Goal: Task Accomplishment & Management: Manage account settings

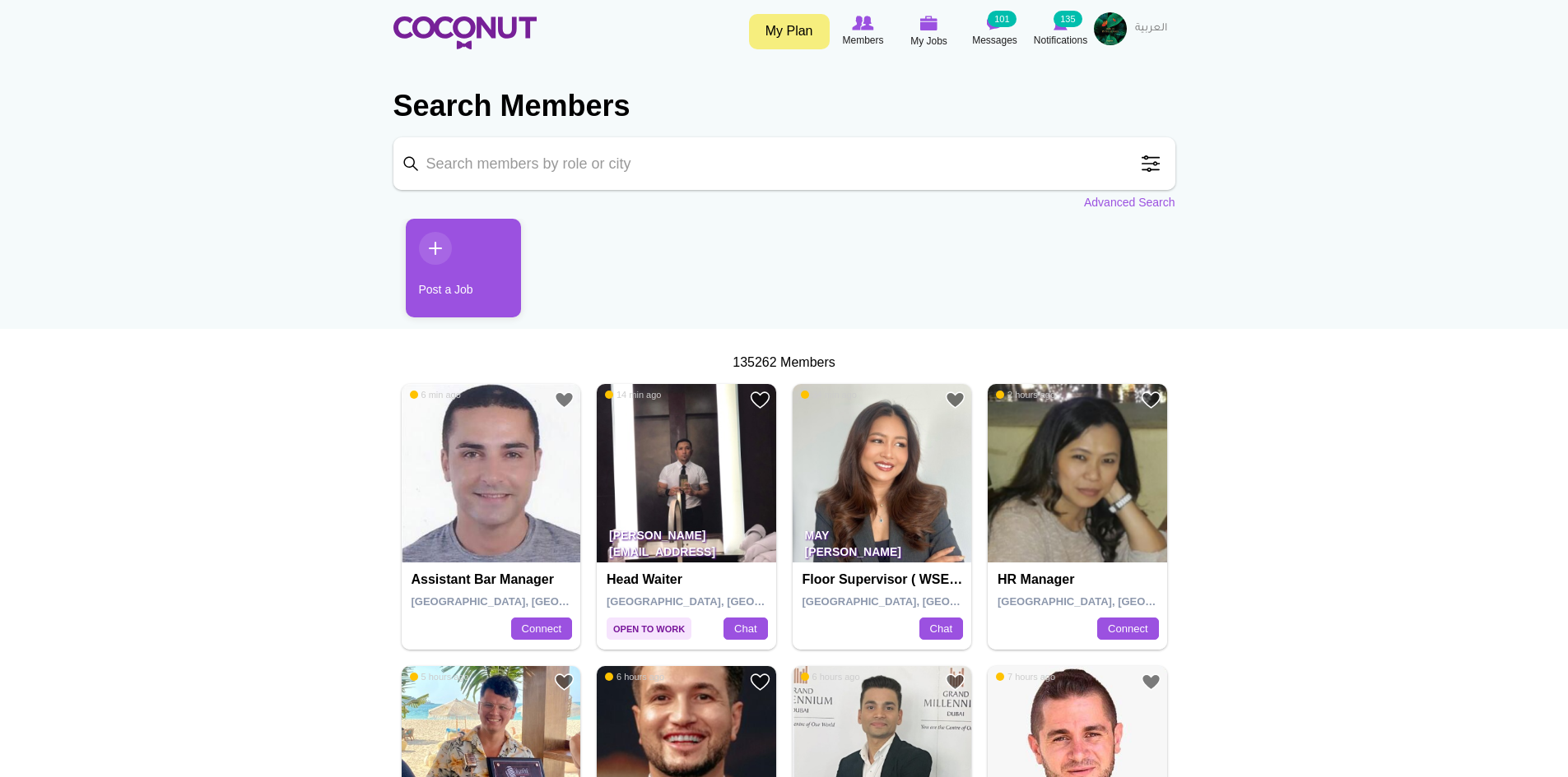
click at [805, 32] on link "My Plan" at bounding box center [790, 32] width 81 height 35
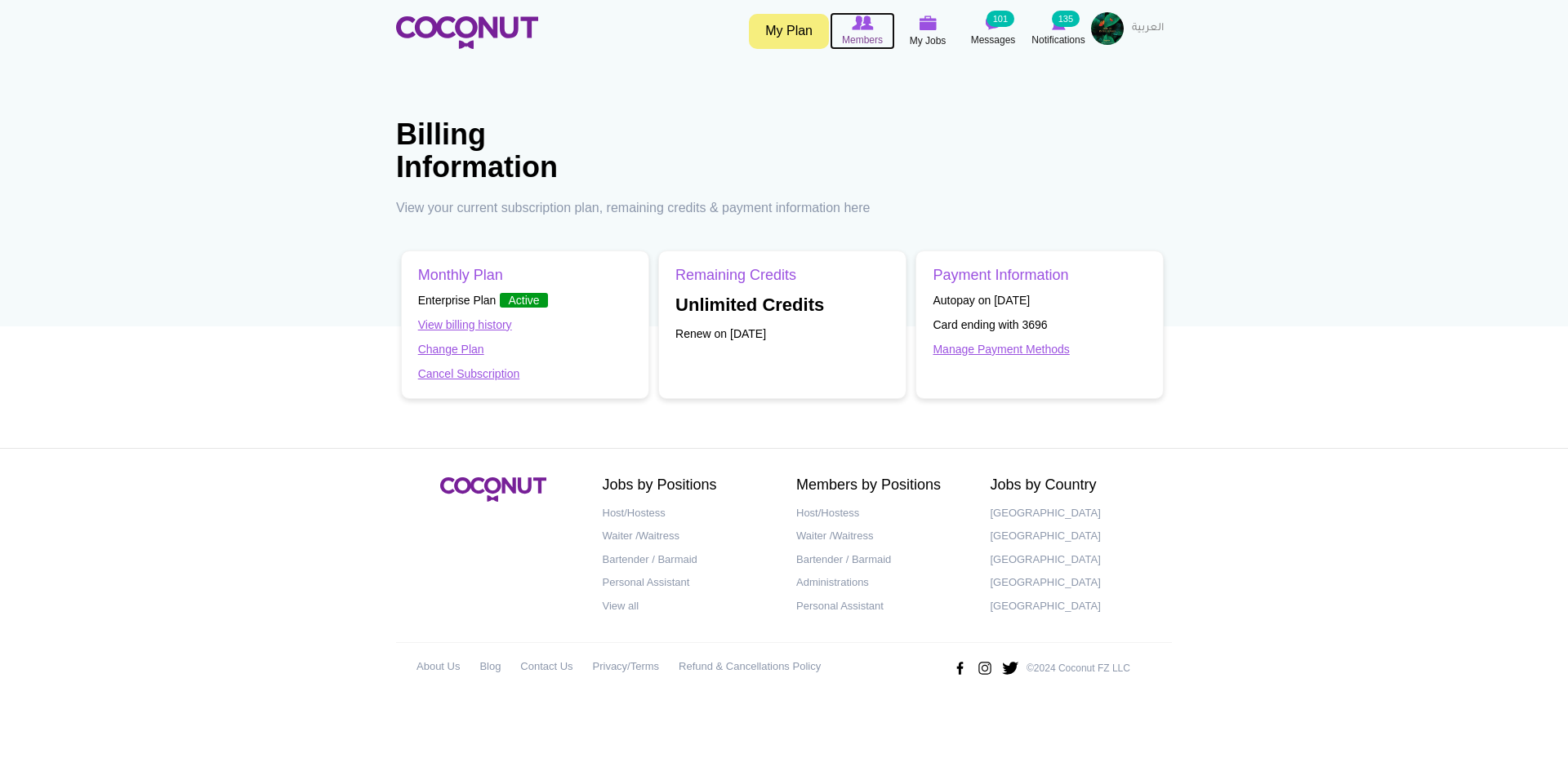
click at [863, 38] on span "Members" at bounding box center [862, 40] width 41 height 17
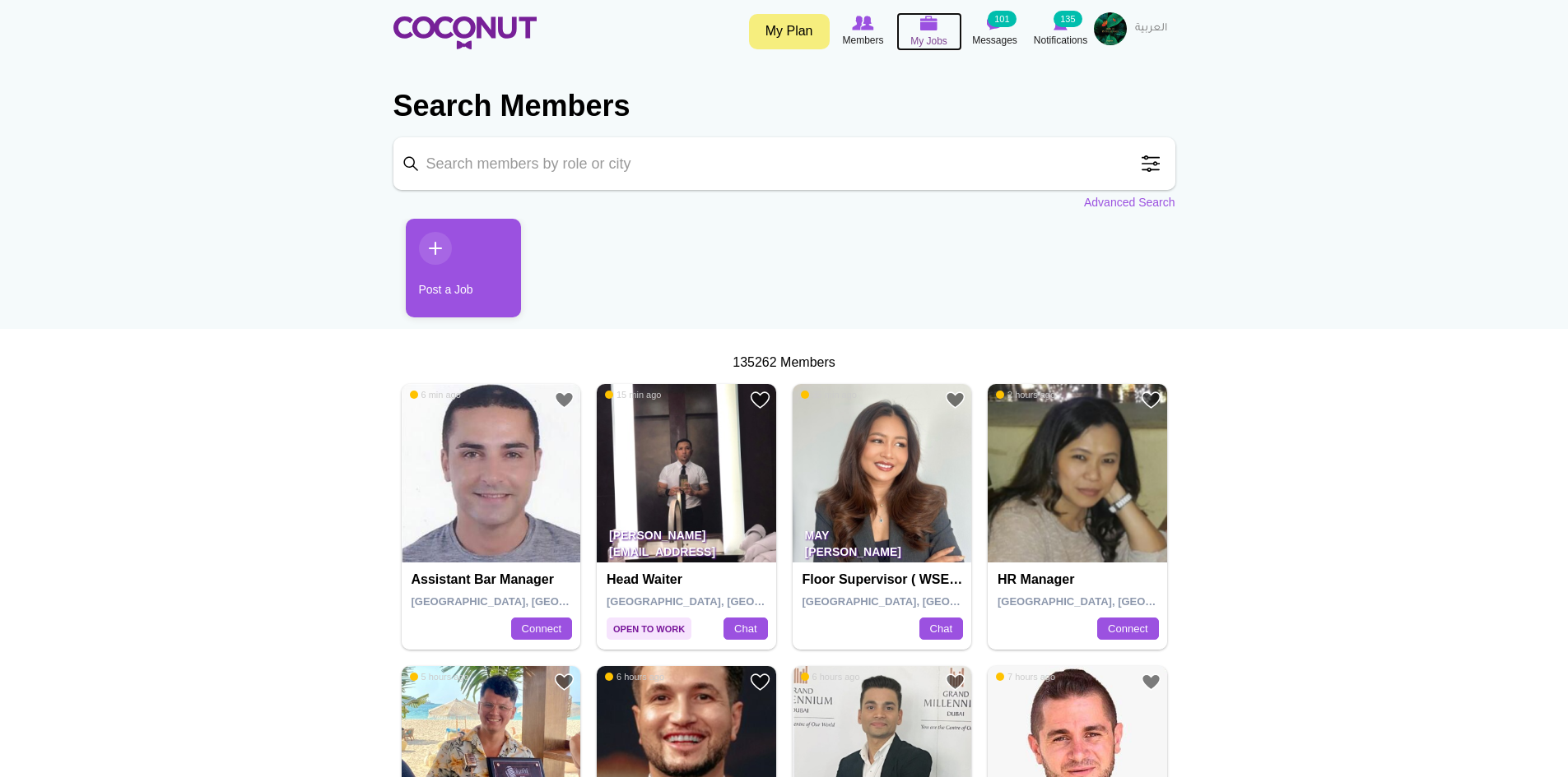
click at [911, 29] on icon at bounding box center [928, 24] width 62 height 19
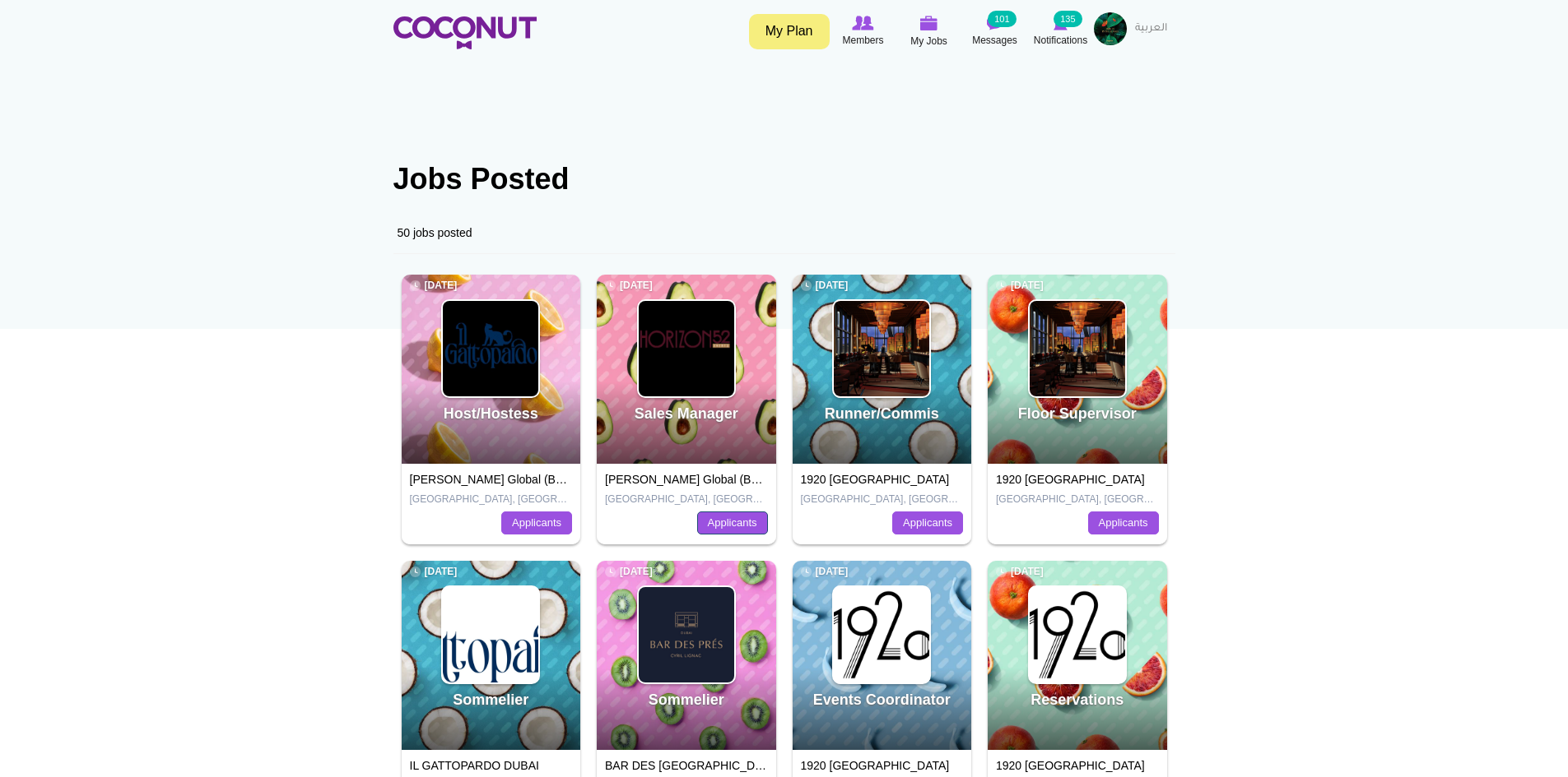
click at [732, 521] on link "Applicants" at bounding box center [733, 523] width 71 height 23
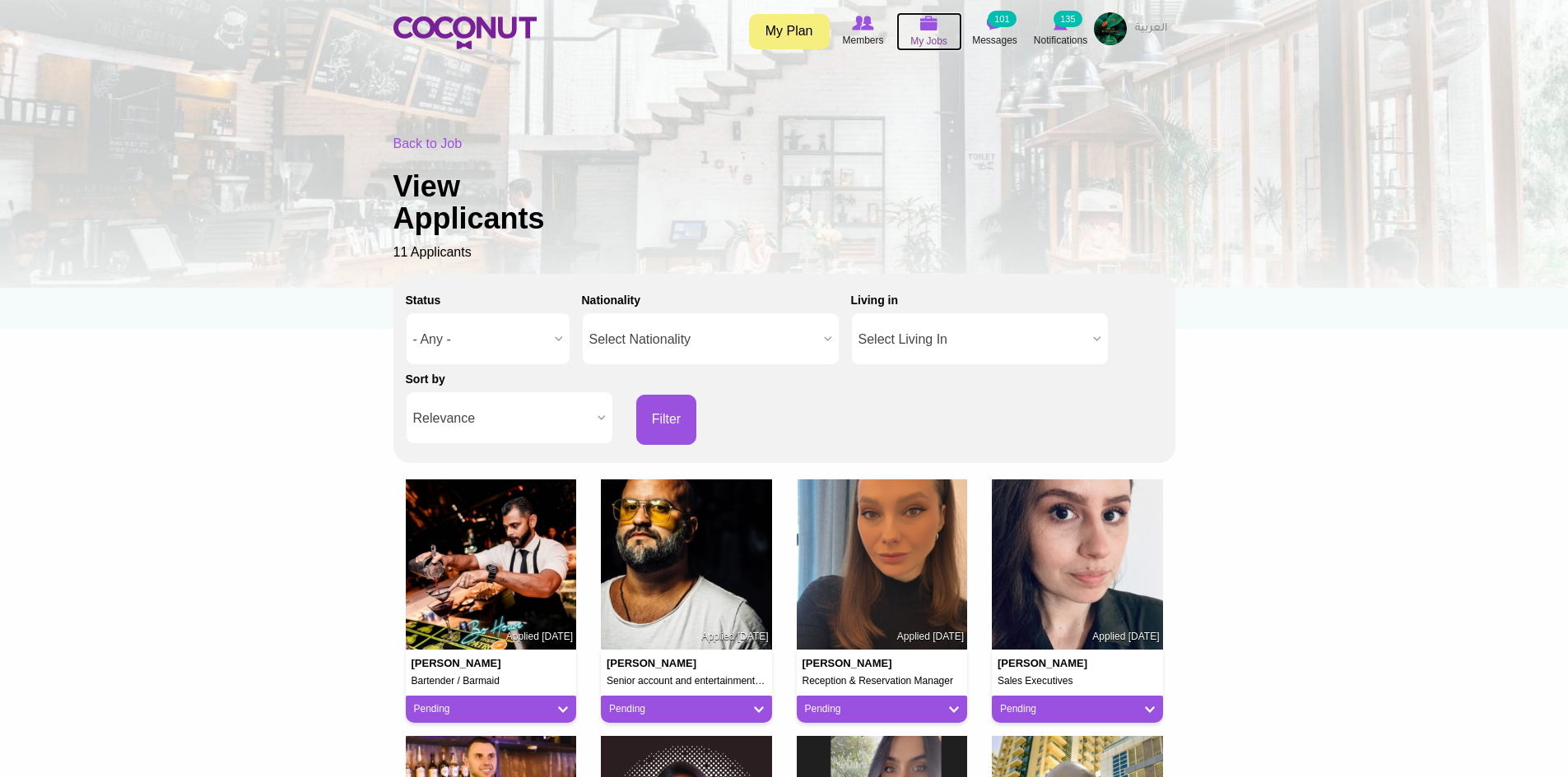
click at [934, 30] on img at bounding box center [929, 23] width 18 height 15
